Goal: Information Seeking & Learning: Stay updated

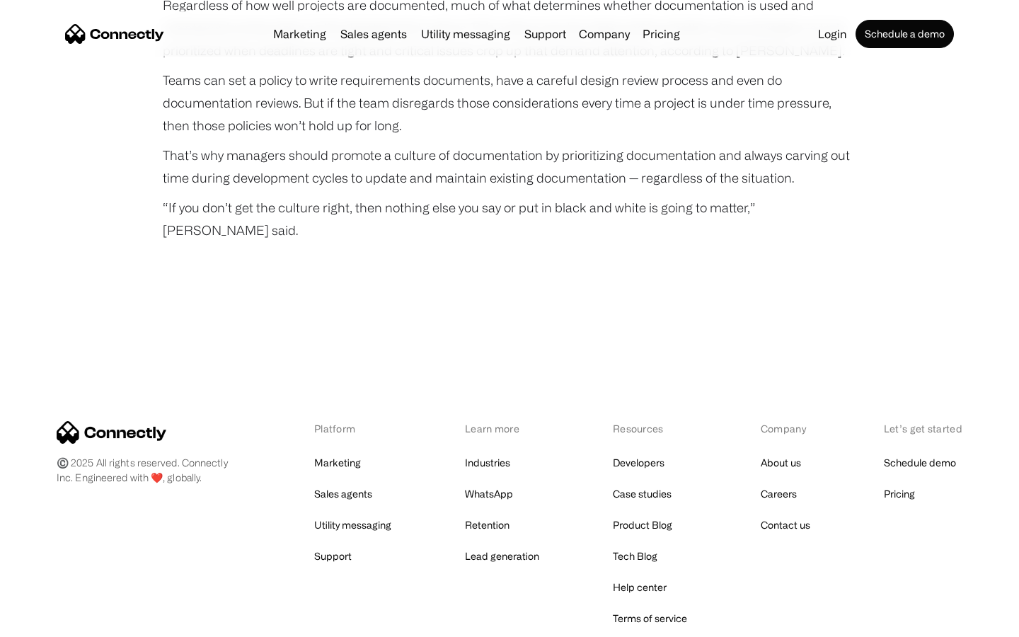
scroll to position [4724, 0]
